Goal: Task Accomplishment & Management: Complete application form

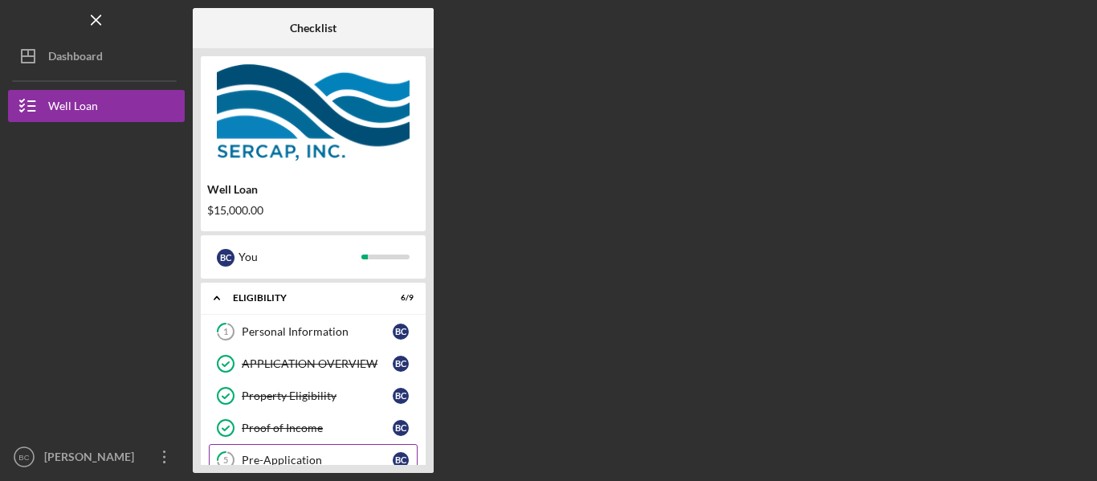
click at [325, 456] on div "Pre-Application" at bounding box center [317, 460] width 151 height 13
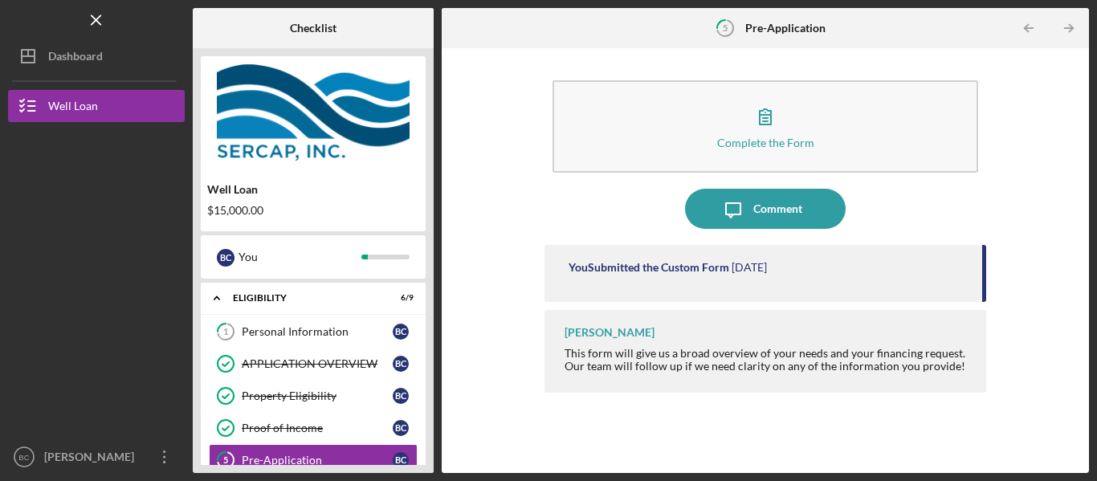
drag, startPoint x: 983, startPoint y: 279, endPoint x: 1016, endPoint y: 264, distance: 36.0
click at [1016, 264] on div "Complete the Form Form Icon/Message Comment You Submitted the Custom Form 1 wee…" at bounding box center [765, 260] width 631 height 409
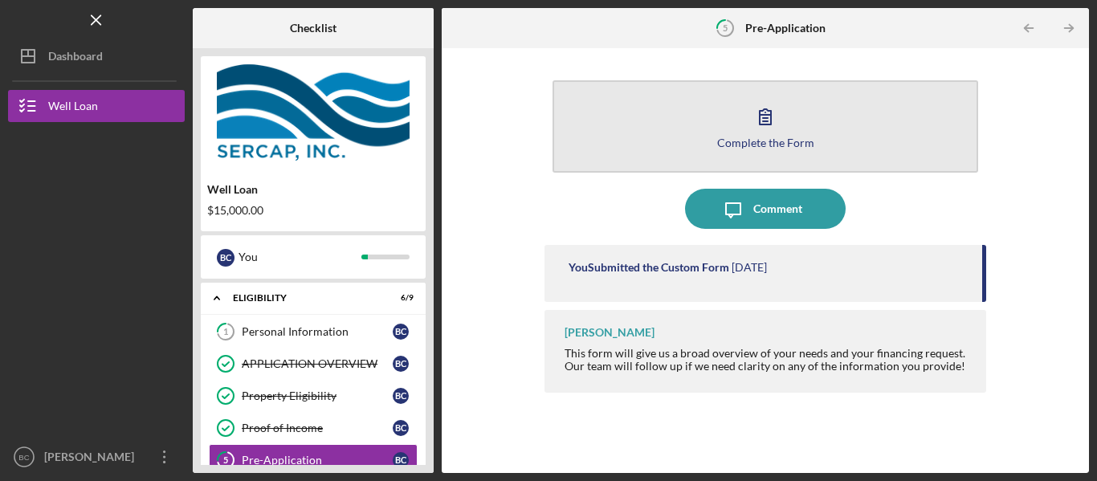
click at [795, 122] on button "Complete the Form Form" at bounding box center [765, 126] width 426 height 92
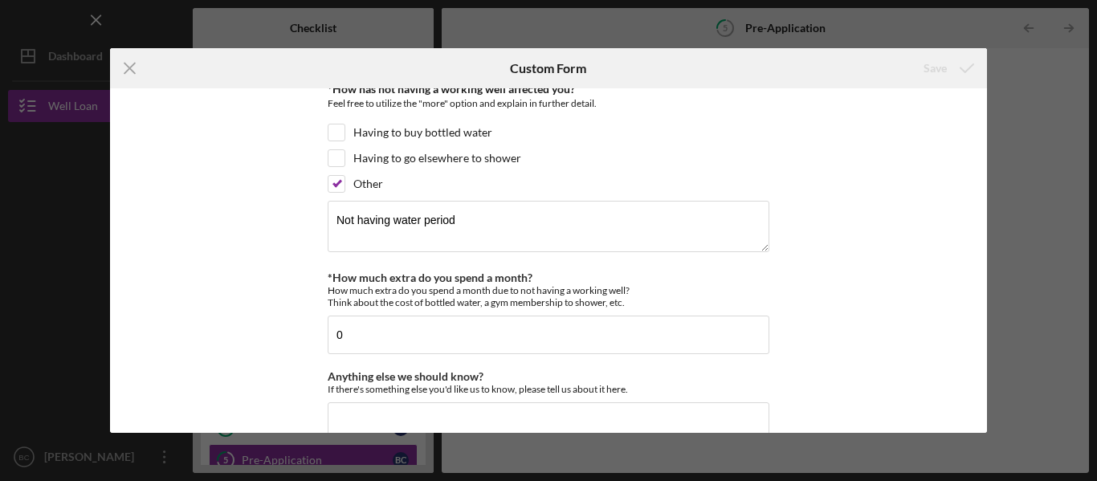
scroll to position [1437, 0]
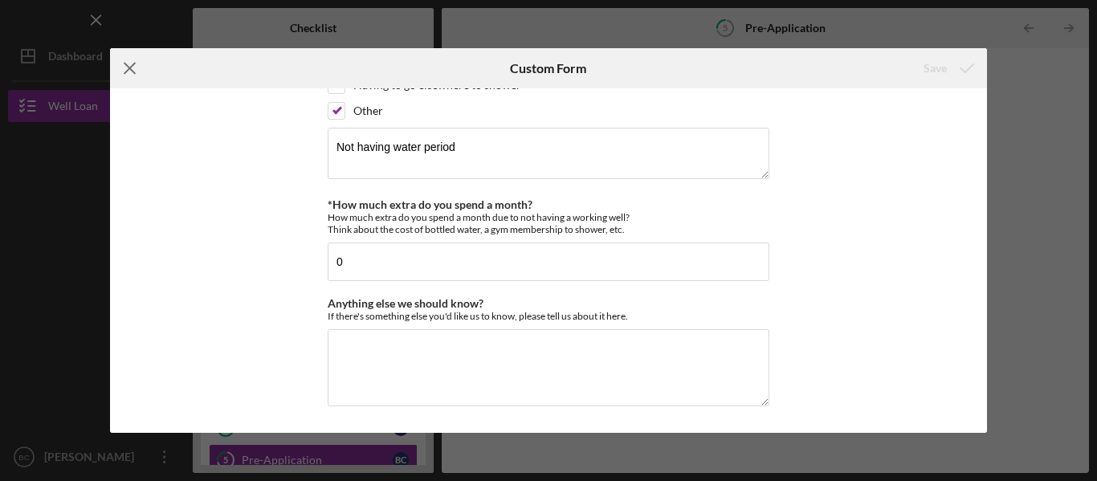
click at [135, 67] on icon "Icon/Menu Close" at bounding box center [130, 68] width 40 height 40
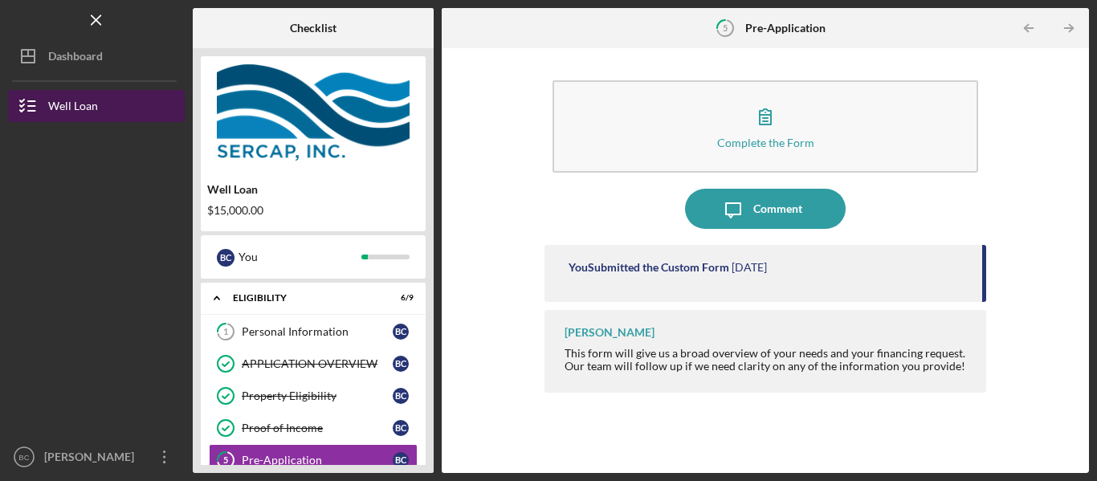
click at [96, 105] on div "Well Loan" at bounding box center [73, 108] width 50 height 36
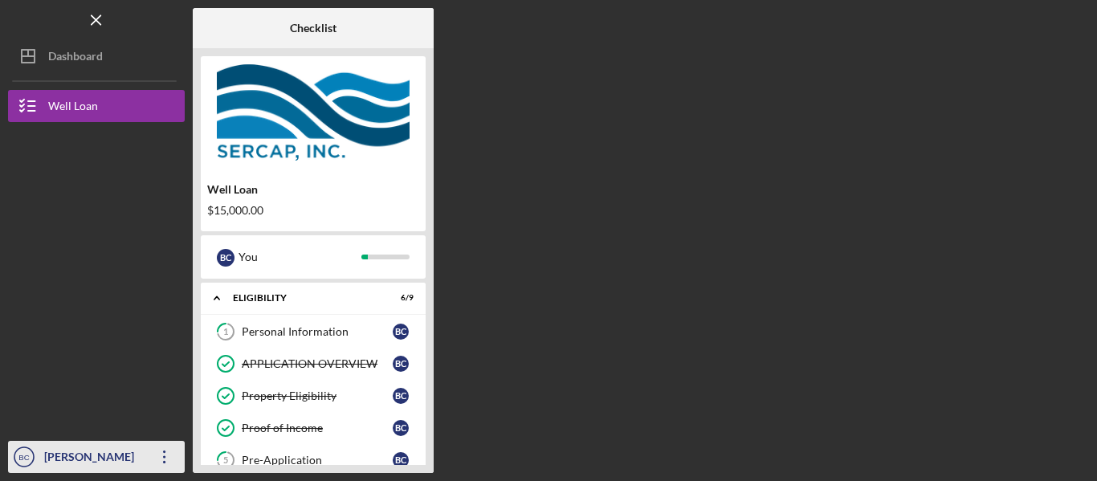
click at [165, 457] on icon "button" at bounding box center [164, 457] width 2 height 13
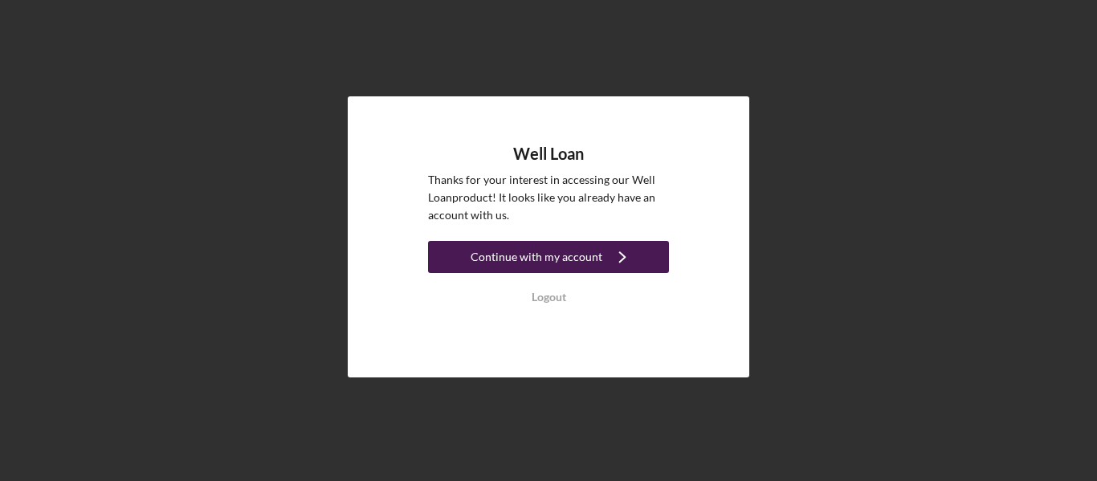
click at [548, 259] on div "Continue with my account" at bounding box center [537, 257] width 132 height 32
click at [573, 255] on div "Continue with my account" at bounding box center [537, 257] width 132 height 32
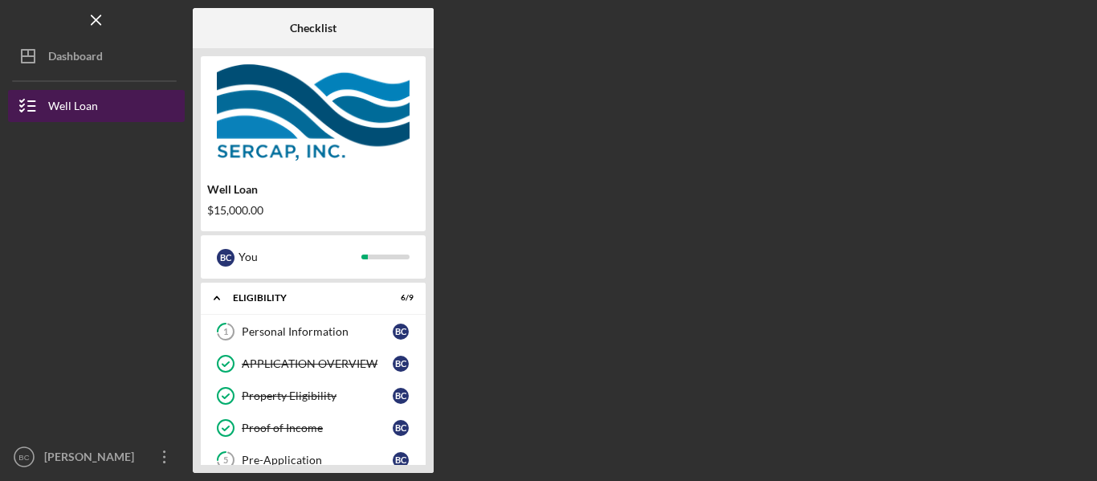
click at [125, 104] on button "Well Loan" at bounding box center [96, 106] width 177 height 32
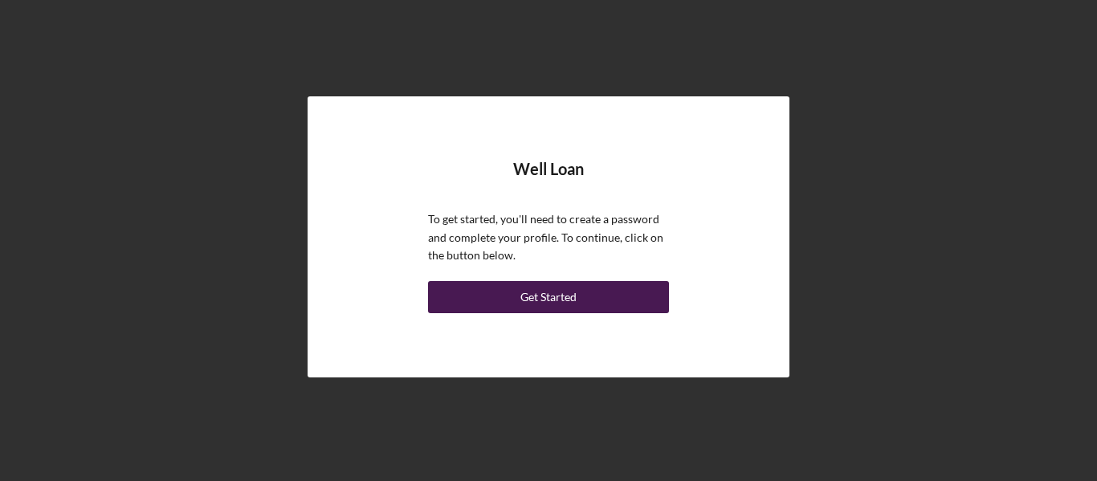
click at [584, 304] on button "Get Started" at bounding box center [548, 297] width 241 height 32
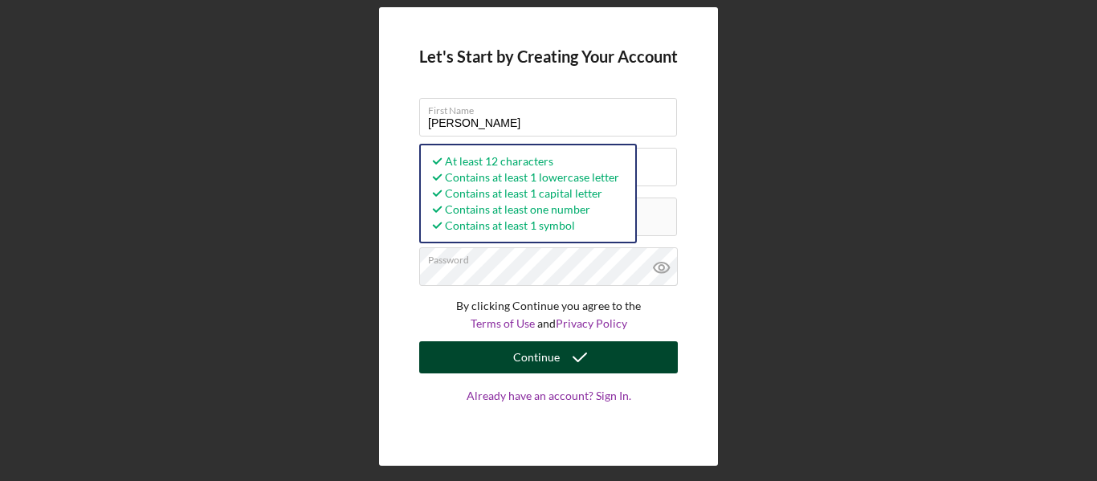
click at [560, 356] on icon "submit" at bounding box center [580, 357] width 40 height 40
